Goal: Information Seeking & Learning: Learn about a topic

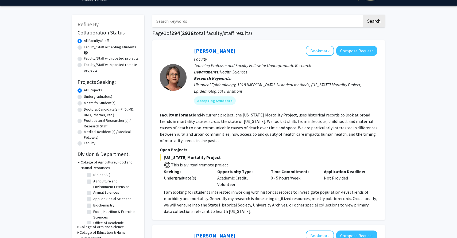
scroll to position [15, 0]
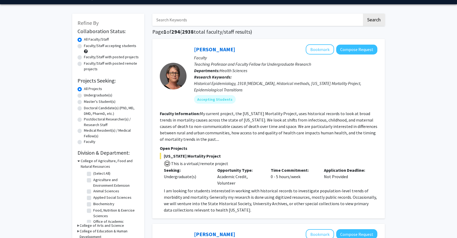
click at [119, 45] on label "Faculty/Staff accepting students" at bounding box center [110, 46] width 52 height 6
click at [87, 45] on input "Faculty/Staff accepting students" at bounding box center [85, 44] width 3 height 3
radio input "true"
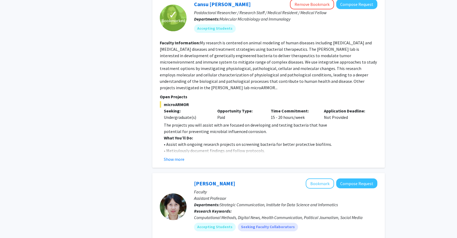
scroll to position [1324, 0]
click at [174, 156] on button "Show more" at bounding box center [174, 159] width 21 height 6
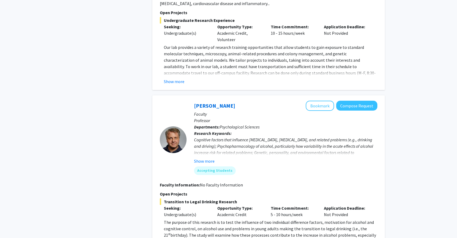
scroll to position [2257, 0]
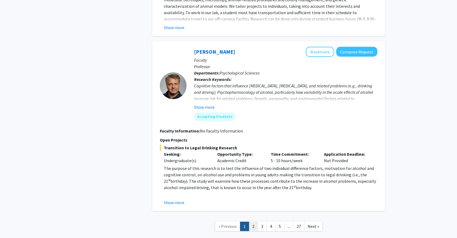
click at [254, 222] on link "2" at bounding box center [253, 226] width 9 height 9
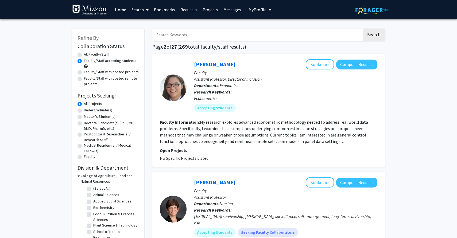
click at [102, 72] on label "Faculty/Staff with posted projects" at bounding box center [111, 72] width 55 height 6
click at [87, 72] on input "Faculty/Staff with posted projects" at bounding box center [85, 70] width 3 height 3
radio input "true"
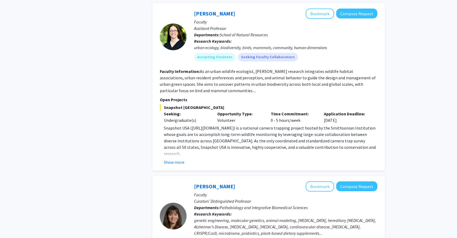
scroll to position [2161, 0]
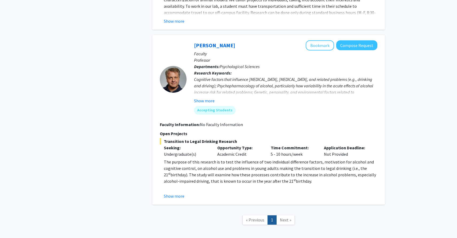
click at [287, 217] on span "Next »" at bounding box center [285, 219] width 11 height 5
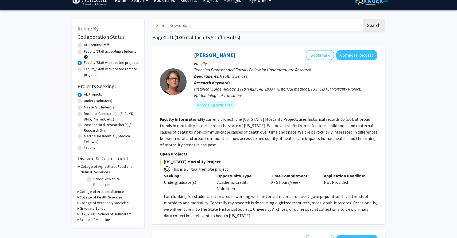
scroll to position [10, 0]
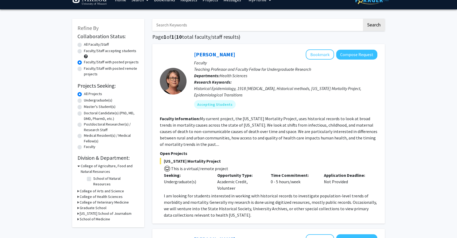
click at [80, 189] on h3 "College of Arts and Science" at bounding box center [102, 192] width 44 height 6
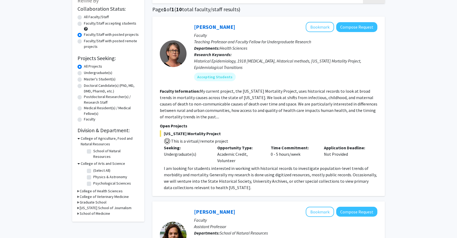
scroll to position [39, 0]
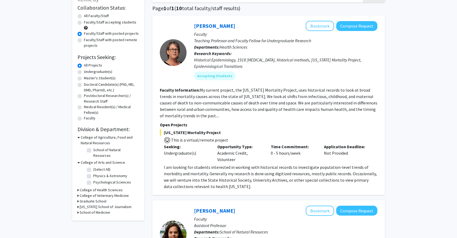
click at [93, 167] on label "(Select All)" at bounding box center [101, 170] width 17 height 6
click at [93, 167] on input "(Select All)" at bounding box center [94, 168] width 3 height 3
checkbox input "true"
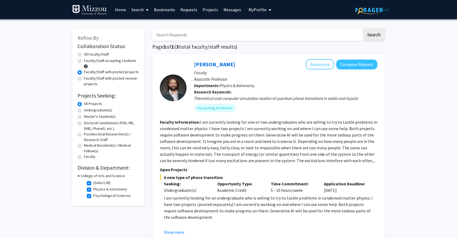
click at [81, 178] on h3 "College of Arts and Science" at bounding box center [103, 176] width 44 height 6
click at [81, 178] on h3 "College of Arts and Science" at bounding box center [102, 176] width 44 height 6
click at [125, 10] on link "Home" at bounding box center [120, 9] width 17 height 19
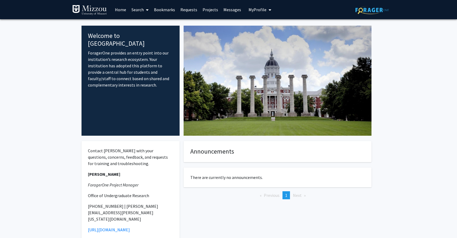
click at [115, 9] on link "Home" at bounding box center [120, 9] width 17 height 19
click at [118, 10] on link "Home" at bounding box center [120, 9] width 17 height 19
click at [123, 9] on link "Home" at bounding box center [120, 9] width 17 height 19
click at [143, 4] on link "Search" at bounding box center [140, 9] width 22 height 19
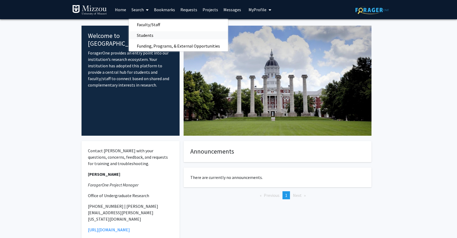
click at [158, 34] on span "Students" at bounding box center [145, 35] width 33 height 11
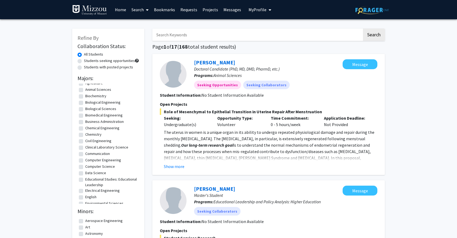
scroll to position [8, 0]
click at [100, 107] on label "Biological Sciences" at bounding box center [100, 106] width 31 height 6
click at [89, 106] on input "Biological Sciences" at bounding box center [86, 104] width 3 height 3
checkbox input "true"
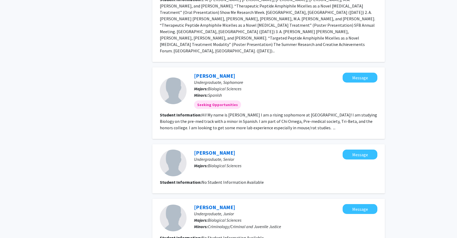
scroll to position [619, 0]
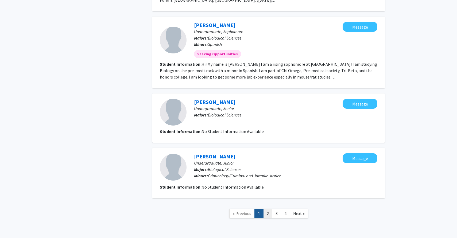
click at [269, 209] on link "2" at bounding box center [267, 213] width 9 height 9
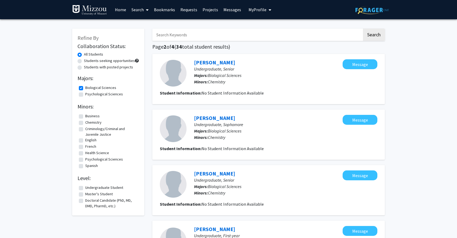
click at [110, 67] on label "Students with posted projects" at bounding box center [108, 67] width 49 height 6
click at [87, 67] on input "Students with posted projects" at bounding box center [85, 65] width 3 height 3
radio input "true"
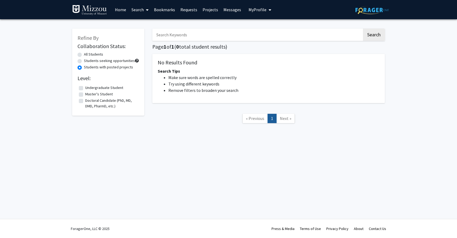
click at [93, 60] on label "Students seeking opportunities" at bounding box center [109, 61] width 51 height 6
click at [87, 60] on input "Students seeking opportunities" at bounding box center [85, 59] width 3 height 3
radio input "true"
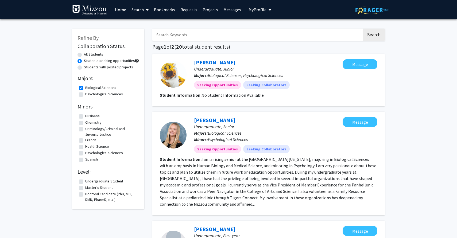
click at [96, 121] on label "Chemistry" at bounding box center [93, 123] width 16 height 6
click at [89, 121] on input "Chemistry" at bounding box center [86, 121] width 3 height 3
checkbox input "true"
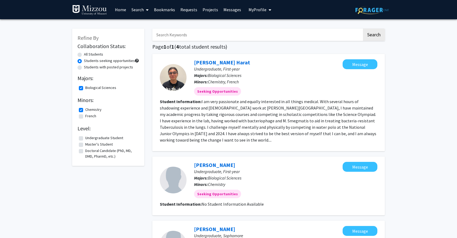
click at [206, 140] on section "Student Information: I am very passionate and equally interested in all things …" at bounding box center [269, 120] width 218 height 45
